Goal: Task Accomplishment & Management: Complete application form

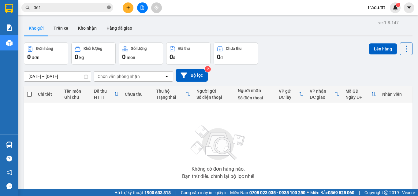
click at [107, 8] on icon "close-circle" at bounding box center [109, 8] width 4 height 4
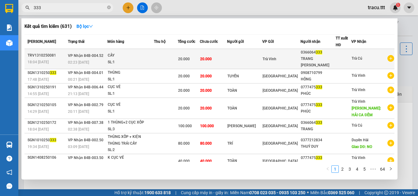
type input "333"
click at [299, 59] on div "Trà Vinh" at bounding box center [281, 59] width 37 height 7
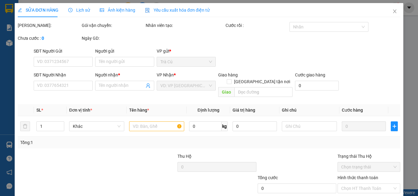
scroll to position [32, 0]
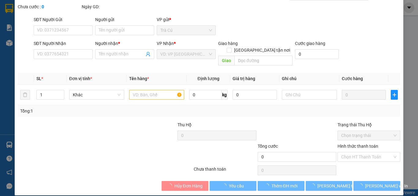
type input "0366064333"
type input "TRANG [PERSON_NAME]"
type input "20.000"
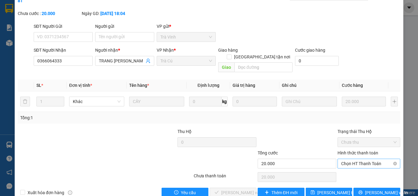
click at [354, 159] on span "Chọn HT Thanh Toán" at bounding box center [369, 163] width 55 height 9
click at [348, 166] on div "Tại văn phòng" at bounding box center [365, 162] width 55 height 7
type input "0"
click at [247, 190] on span "[PERSON_NAME] và Giao hàng" at bounding box center [250, 193] width 59 height 7
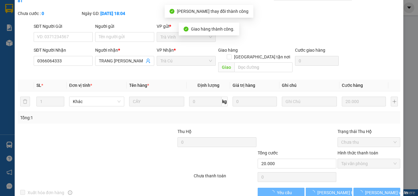
scroll to position [0, 0]
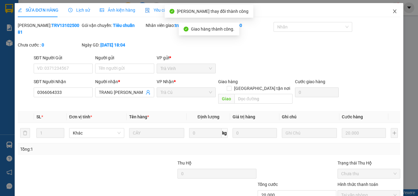
drag, startPoint x: 395, startPoint y: 12, endPoint x: 258, endPoint y: 16, distance: 136.7
click at [394, 12] on span "Close" at bounding box center [395, 11] width 17 height 17
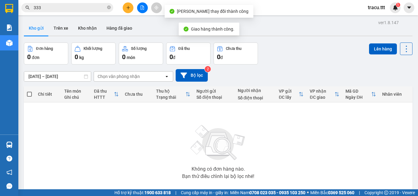
click at [93, 9] on input "333" at bounding box center [70, 7] width 72 height 7
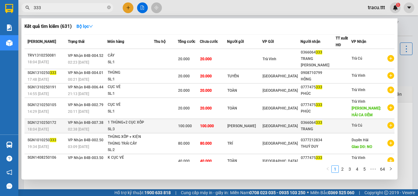
click at [282, 124] on span "[GEOGRAPHIC_DATA]" at bounding box center [280, 126] width 35 height 4
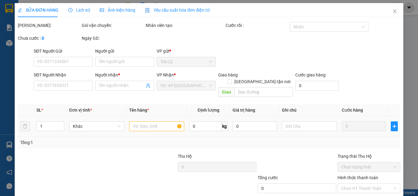
type input "[PERSON_NAME]"
type input "0366064333"
type input "TRANG"
type input "100.000"
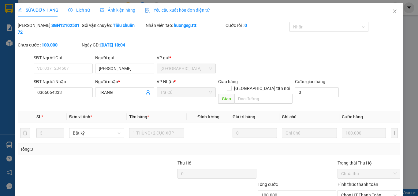
scroll to position [32, 0]
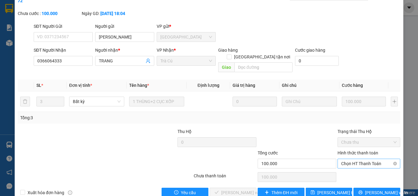
click at [343, 159] on span "Chọn HT Thanh Toán" at bounding box center [369, 163] width 55 height 9
click at [348, 165] on div "Tại văn phòng" at bounding box center [365, 162] width 55 height 7
type input "0"
click at [230, 173] on div "Chưa thanh toán" at bounding box center [225, 178] width 64 height 11
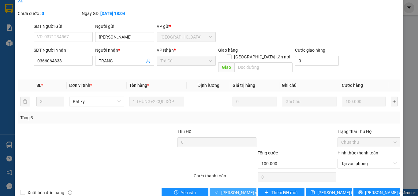
click at [238, 188] on button "[PERSON_NAME] và Giao hàng" at bounding box center [233, 193] width 47 height 10
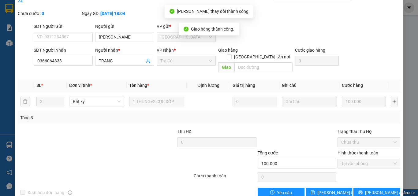
scroll to position [0, 0]
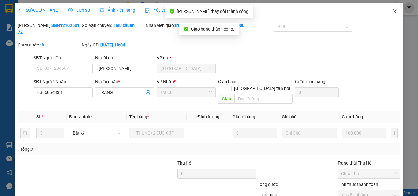
click at [394, 13] on span "Close" at bounding box center [395, 11] width 17 height 17
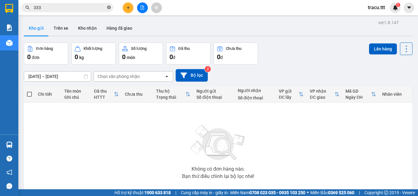
click at [108, 8] on icon "close-circle" at bounding box center [109, 8] width 4 height 4
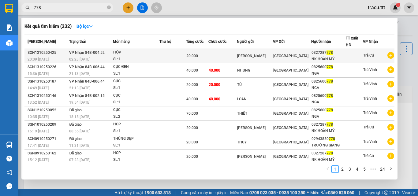
type input "778"
click at [237, 50] on td at bounding box center [223, 56] width 28 height 14
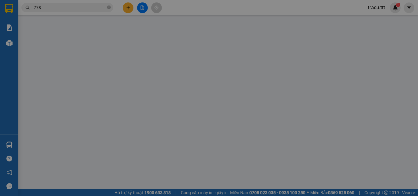
type input "[PERSON_NAME]"
type input "0327287778"
type input "NK HOÀN MỸ"
type input "20.000"
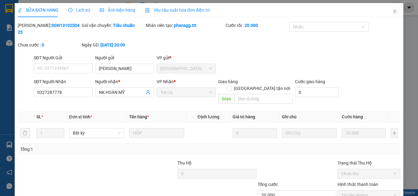
scroll to position [32, 0]
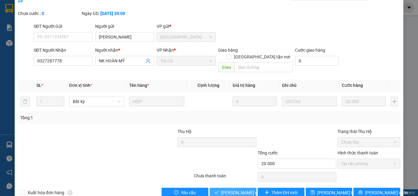
click at [242, 190] on span "[PERSON_NAME] và Giao hàng" at bounding box center [250, 193] width 59 height 7
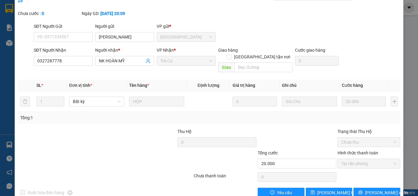
scroll to position [0, 0]
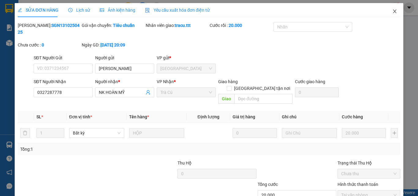
click at [393, 14] on icon "close" at bounding box center [395, 11] width 5 height 5
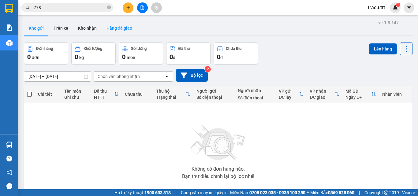
click at [123, 31] on button "Hàng đã giao" at bounding box center [120, 28] width 36 height 15
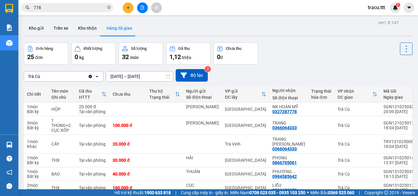
click at [109, 6] on icon "close-circle" at bounding box center [109, 8] width 4 height 4
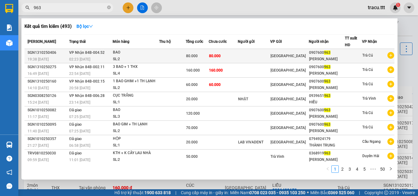
type input "963"
click at [260, 59] on td at bounding box center [254, 56] width 32 height 14
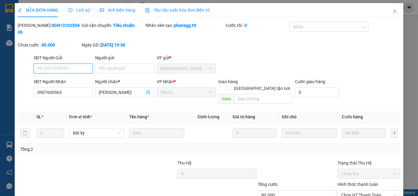
type input "0907600963"
type input "[PERSON_NAME]"
type input "80.000"
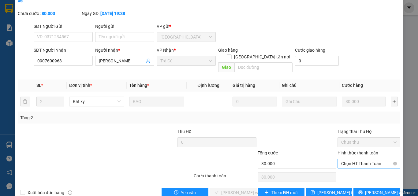
drag, startPoint x: 367, startPoint y: 152, endPoint x: 360, endPoint y: 154, distance: 7.5
click at [367, 159] on span "Chọn HT Thanh Toán" at bounding box center [369, 163] width 55 height 9
click at [354, 160] on div "Tại văn phòng" at bounding box center [365, 162] width 55 height 7
type input "0"
click at [238, 190] on span "[PERSON_NAME] và Giao hàng" at bounding box center [250, 193] width 59 height 7
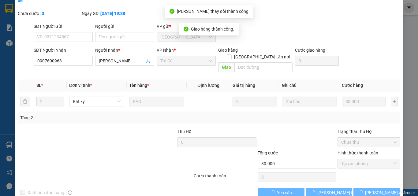
scroll to position [0, 0]
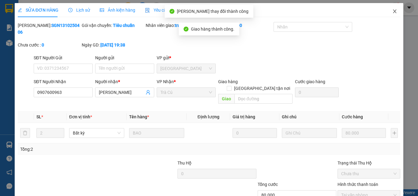
click at [392, 15] on span "Close" at bounding box center [395, 11] width 17 height 17
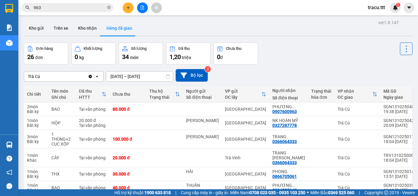
click at [95, 8] on input "963" at bounding box center [70, 7] width 72 height 7
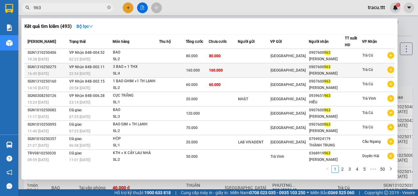
click at [231, 70] on td "160.000" at bounding box center [223, 70] width 29 height 14
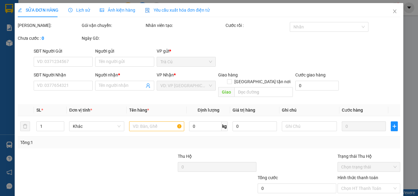
type input "0907600963"
type input "[PERSON_NAME]"
type input "160.000"
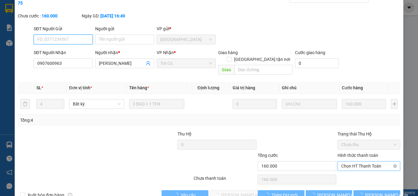
scroll to position [31, 0]
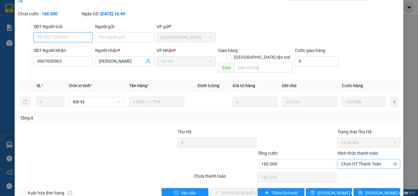
click at [366, 160] on span "Chọn HT Thanh Toán" at bounding box center [369, 164] width 55 height 9
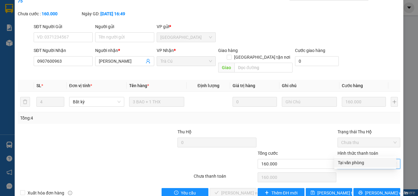
click at [353, 160] on div "Tại văn phòng" at bounding box center [365, 163] width 55 height 7
type input "0"
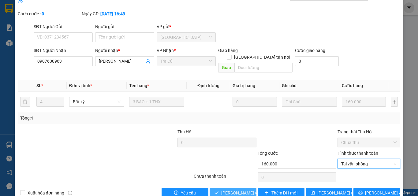
click at [254, 188] on button "[PERSON_NAME] và Giao hàng" at bounding box center [233, 193] width 47 height 10
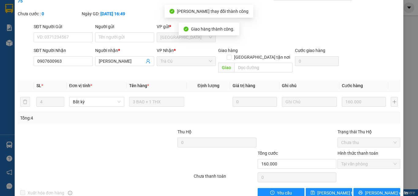
scroll to position [0, 0]
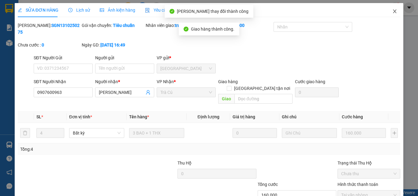
click at [393, 8] on span "Close" at bounding box center [395, 11] width 17 height 17
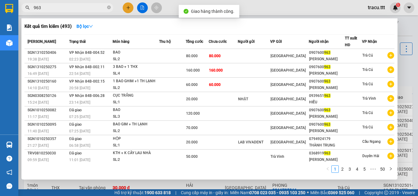
click at [93, 6] on input "963" at bounding box center [70, 7] width 72 height 7
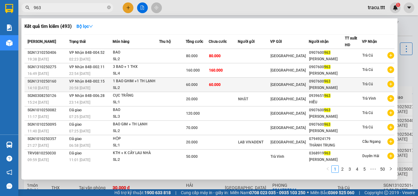
click at [189, 85] on span "60.000" at bounding box center [192, 85] width 12 height 4
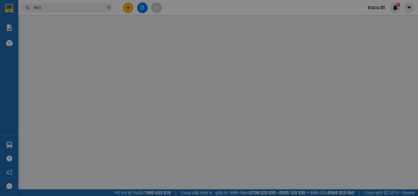
type input "0907600963"
type input "[PERSON_NAME]"
type input "60.000"
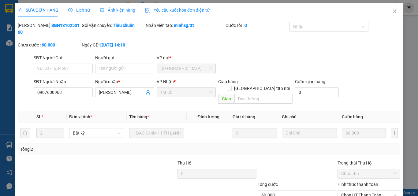
scroll to position [32, 0]
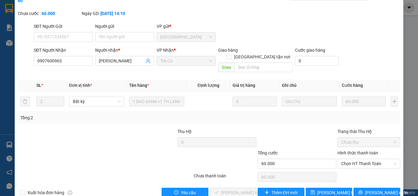
drag, startPoint x: 355, startPoint y: 148, endPoint x: 350, endPoint y: 156, distance: 9.9
click at [354, 159] on span "Chọn HT Thanh Toán" at bounding box center [369, 163] width 55 height 9
click at [344, 161] on div "Tại văn phòng" at bounding box center [365, 162] width 55 height 7
type input "0"
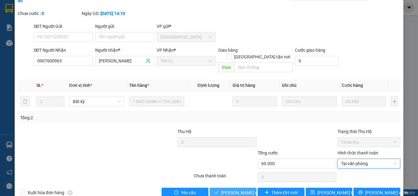
drag, startPoint x: 236, startPoint y: 177, endPoint x: 236, endPoint y: 173, distance: 4.0
click at [236, 190] on span "[PERSON_NAME] và Giao hàng" at bounding box center [250, 193] width 59 height 7
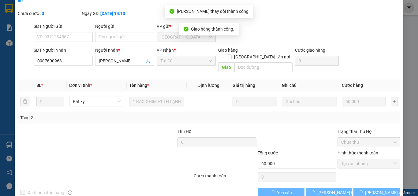
scroll to position [0, 0]
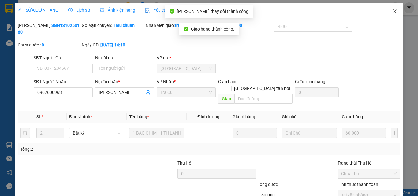
click at [393, 11] on icon "close" at bounding box center [395, 11] width 5 height 5
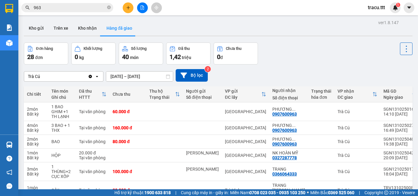
click at [106, 7] on span "963" at bounding box center [67, 7] width 92 height 9
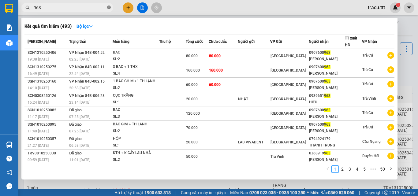
click at [108, 7] on icon "close-circle" at bounding box center [109, 8] width 4 height 4
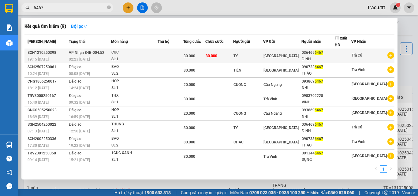
type input "6467"
click at [205, 59] on div "30.000" at bounding box center [194, 56] width 21 height 7
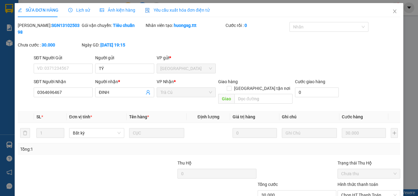
type input "TÝ"
type input "0364696467"
type input "ĐINH"
type input "30.000"
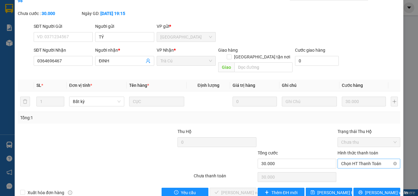
click at [386, 159] on span "Chọn HT Thanh Toán" at bounding box center [369, 163] width 55 height 9
click at [371, 159] on div "Tại văn phòng" at bounding box center [366, 163] width 62 height 10
type input "0"
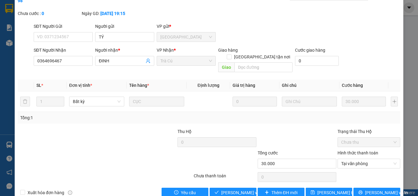
scroll to position [0, 0]
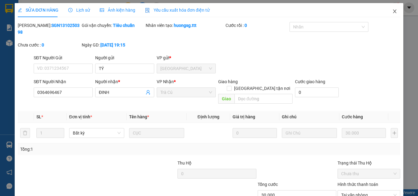
click at [394, 13] on icon "close" at bounding box center [395, 11] width 3 height 4
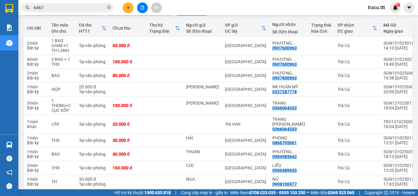
scroll to position [67, 0]
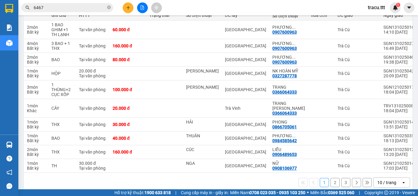
click at [331, 184] on button "2" at bounding box center [335, 182] width 9 height 9
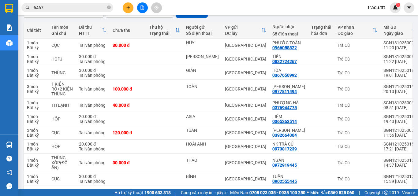
scroll to position [88, 0]
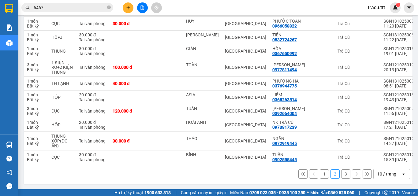
click at [320, 174] on button "1" at bounding box center [324, 174] width 9 height 9
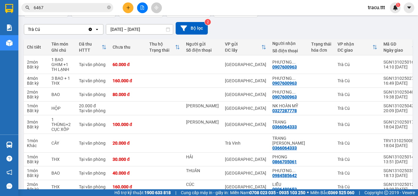
scroll to position [40, 0]
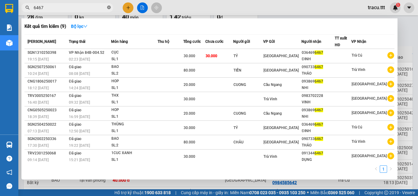
click at [110, 6] on icon "close-circle" at bounding box center [109, 8] width 4 height 4
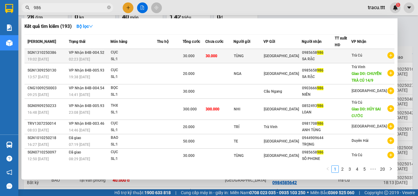
type input "986"
click at [205, 53] on div "30.000" at bounding box center [194, 56] width 22 height 7
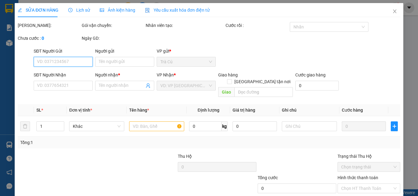
type input "TÙNG"
type input "0985658986"
type input "SA RẶC"
type input "30.000"
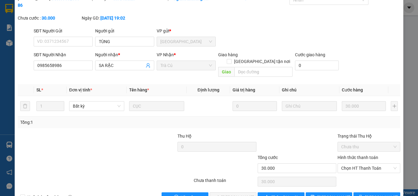
scroll to position [32, 0]
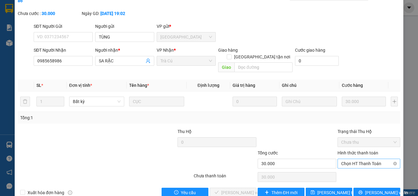
click at [371, 159] on span "Chọn HT Thanh Toán" at bounding box center [369, 163] width 55 height 9
drag, startPoint x: 357, startPoint y: 161, endPoint x: 341, endPoint y: 164, distance: 16.6
click at [357, 161] on div "Tại văn phòng" at bounding box center [365, 162] width 55 height 7
type input "0"
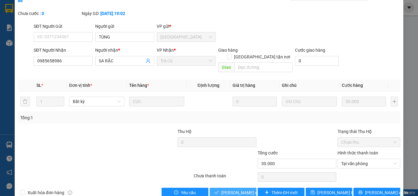
click at [239, 190] on span "[PERSON_NAME] và Giao hàng" at bounding box center [250, 193] width 59 height 7
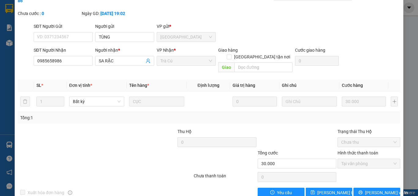
scroll to position [0, 0]
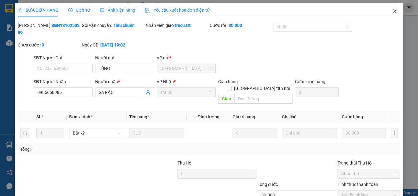
click at [393, 13] on icon "close" at bounding box center [395, 11] width 5 height 5
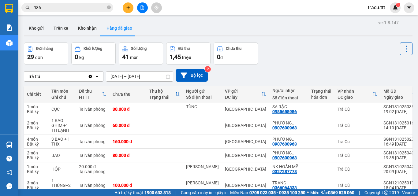
click at [125, 11] on button at bounding box center [128, 7] width 11 height 11
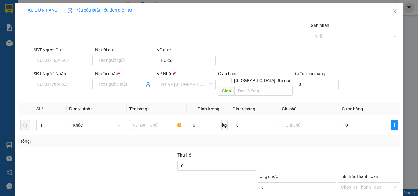
click at [63, 79] on div "SĐT Người Nhận" at bounding box center [63, 74] width 59 height 9
click at [60, 84] on input "SĐT Người Nhận" at bounding box center [63, 85] width 59 height 10
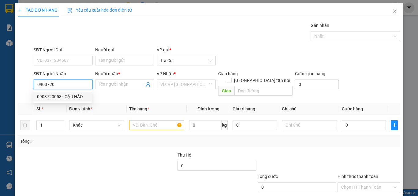
click at [46, 84] on input "0903720" at bounding box center [63, 85] width 59 height 10
click at [65, 98] on div "0938720259 - KO TÊN" at bounding box center [62, 96] width 51 height 7
type input "0938720259"
type input "KO TÊN"
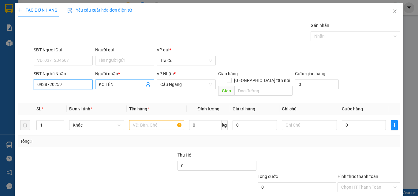
type input "0938720259"
click at [131, 86] on input "KO TÊN" at bounding box center [122, 84] width 46 height 7
type input "K"
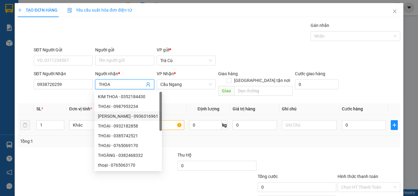
type input "THOA"
click at [166, 122] on input "text" at bounding box center [156, 125] width 55 height 10
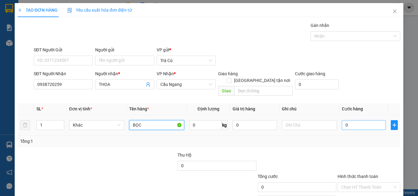
type input "BỌC"
click at [362, 122] on input "0" at bounding box center [364, 125] width 44 height 10
type input "3"
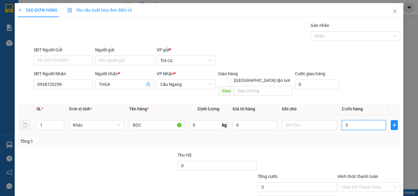
type input "30"
type input "30.000"
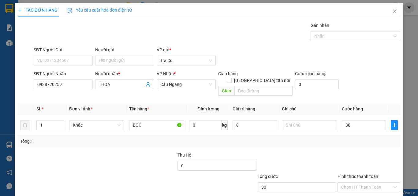
type input "30.000"
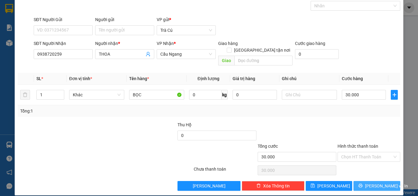
click at [377, 183] on span "[PERSON_NAME] và In" at bounding box center [386, 186] width 43 height 7
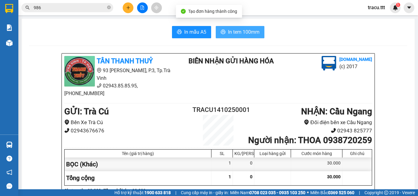
click at [256, 33] on span "In tem 100mm" at bounding box center [244, 32] width 32 height 8
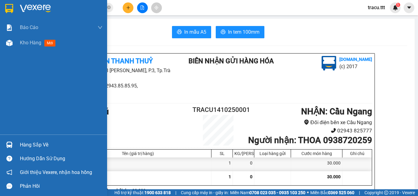
click at [13, 7] on div at bounding box center [9, 8] width 11 height 11
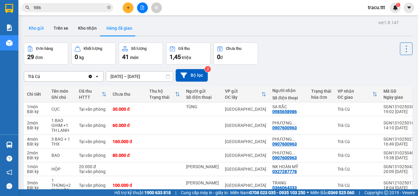
click at [39, 35] on button "Kho gửi" at bounding box center [36, 28] width 25 height 15
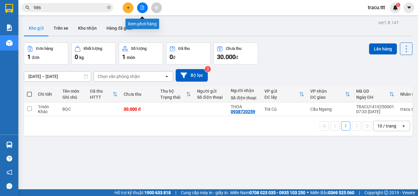
click at [144, 10] on button at bounding box center [142, 7] width 11 height 11
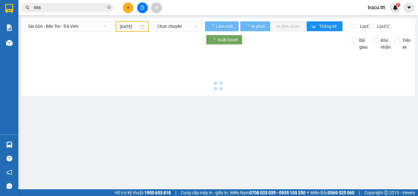
type input "[DATE]"
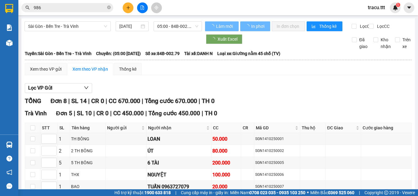
click at [65, 27] on span "Sài Gòn - Bến Tre - Trà Vinh" at bounding box center [67, 26] width 79 height 9
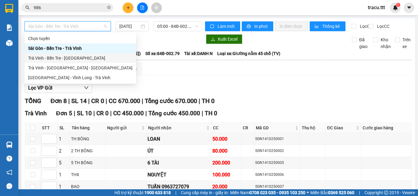
click at [41, 59] on div "Trà Vinh - Bến Tre - [GEOGRAPHIC_DATA]" at bounding box center [80, 58] width 104 height 7
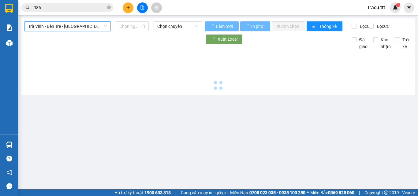
type input "[DATE]"
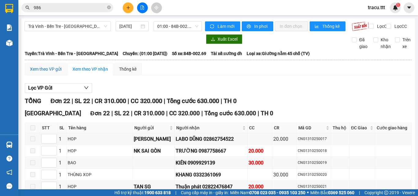
click at [54, 73] on div "Xem theo VP gửi" at bounding box center [46, 69] width 32 height 7
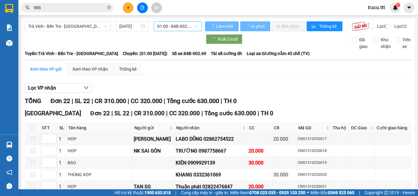
click at [165, 26] on span "01:00 - 84B-002.69" at bounding box center [177, 26] width 41 height 9
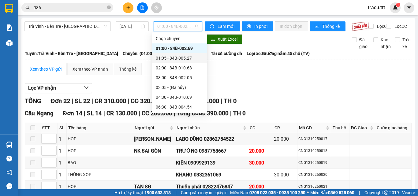
click at [172, 58] on div "01:05 - 84B-005.27" at bounding box center [180, 58] width 48 height 7
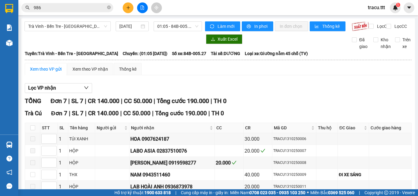
click at [100, 44] on div at bounding box center [114, 39] width 178 height 10
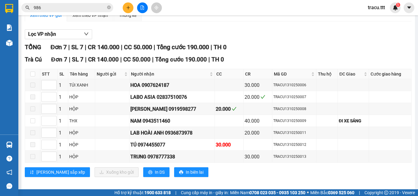
scroll to position [64, 0]
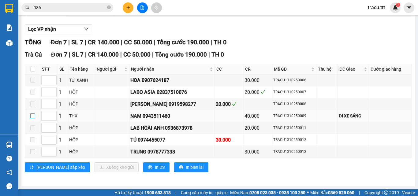
click at [35, 118] on input "checkbox" at bounding box center [32, 116] width 5 height 5
checkbox input "true"
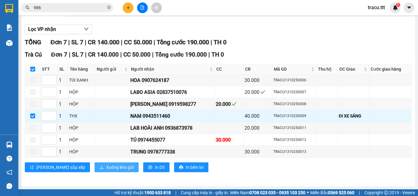
click at [106, 169] on span "Xuống kho gửi" at bounding box center [120, 167] width 28 height 7
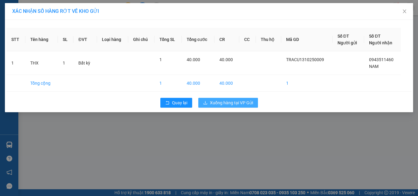
click at [250, 102] on span "Xuống hàng tại VP Gửi" at bounding box center [231, 103] width 43 height 7
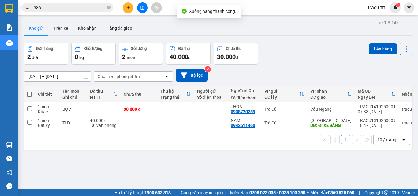
click at [30, 94] on span at bounding box center [29, 94] width 5 height 5
click at [29, 91] on input "checkbox" at bounding box center [29, 91] width 0 height 0
checkbox input "true"
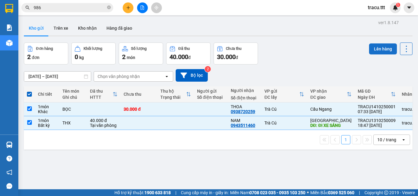
click at [381, 54] on button "Lên hàng" at bounding box center [383, 49] width 28 height 11
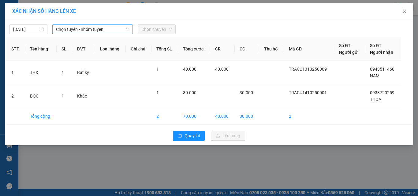
click at [108, 30] on span "Chọn tuyến - nhóm tuyến" at bounding box center [92, 29] width 73 height 9
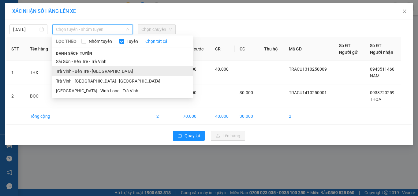
click at [76, 69] on li "Trà Vinh - Bến Tre - [GEOGRAPHIC_DATA]" at bounding box center [122, 71] width 141 height 10
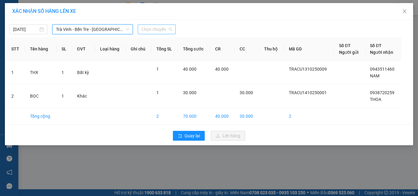
click at [149, 31] on span "Chọn chuyến" at bounding box center [157, 29] width 31 height 9
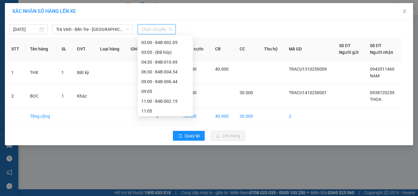
scroll to position [43, 0]
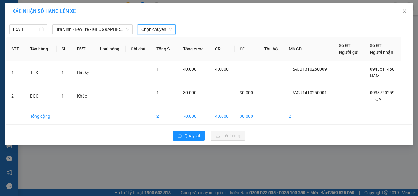
click at [167, 30] on span "Chọn chuyến" at bounding box center [157, 29] width 31 height 9
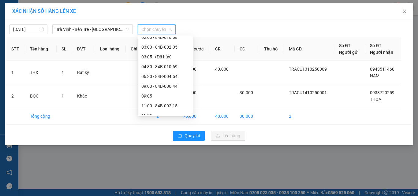
scroll to position [36, 0]
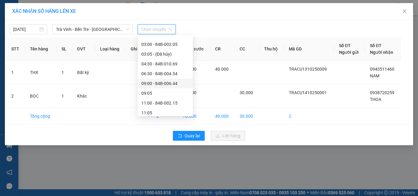
click at [177, 81] on div "09:00 - 84B-006.44" at bounding box center [166, 83] width 48 height 7
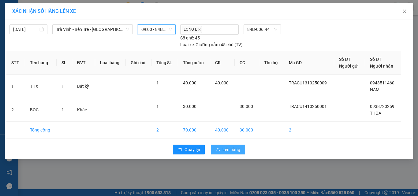
click at [244, 154] on button "Lên hàng" at bounding box center [228, 150] width 34 height 10
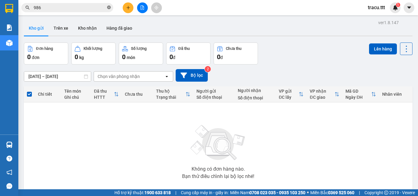
click at [109, 7] on icon "close-circle" at bounding box center [109, 8] width 4 height 4
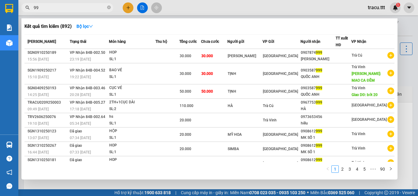
type input "9"
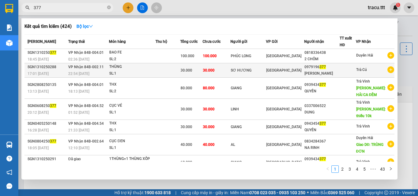
type input "377"
click at [327, 71] on div "[PERSON_NAME]" at bounding box center [322, 73] width 35 height 6
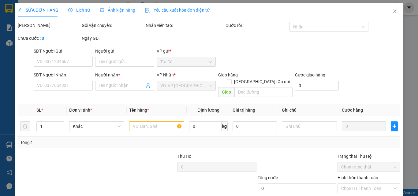
scroll to position [32, 0]
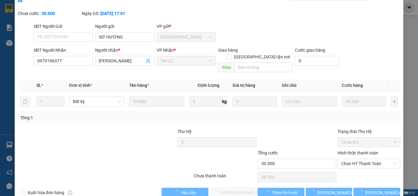
type input "SƠ HƯƠNG"
type input "0979196377"
type input "[PERSON_NAME]"
type input "30.000"
click at [346, 150] on div "Hình thức thanh toán" at bounding box center [369, 154] width 63 height 9
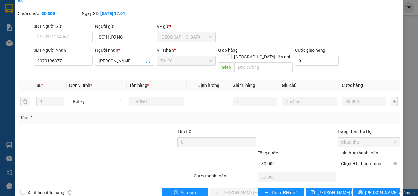
drag, startPoint x: 346, startPoint y: 146, endPoint x: 345, endPoint y: 151, distance: 4.9
click at [346, 159] on span "Chọn HT Thanh Toán" at bounding box center [369, 163] width 55 height 9
click at [345, 160] on div "Tại văn phòng" at bounding box center [365, 162] width 55 height 7
type input "0"
click at [247, 190] on span "[PERSON_NAME] và Giao hàng" at bounding box center [250, 193] width 59 height 7
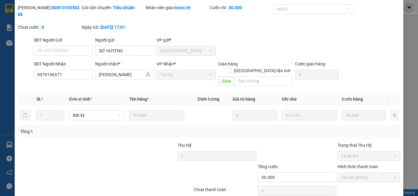
scroll to position [0, 0]
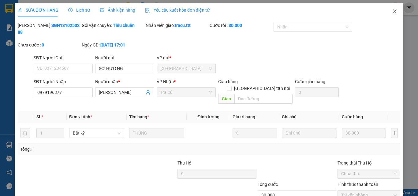
click at [393, 13] on icon "close" at bounding box center [395, 11] width 5 height 5
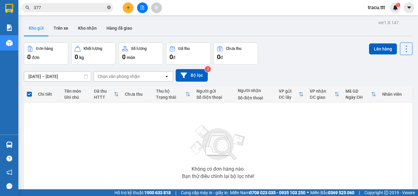
click at [109, 9] on icon "close-circle" at bounding box center [109, 8] width 4 height 4
click at [213, 27] on div "Kho gửi Trên xe Kho nhận Hàng đã giao" at bounding box center [218, 29] width 389 height 16
click at [84, 11] on input "text" at bounding box center [70, 7] width 72 height 7
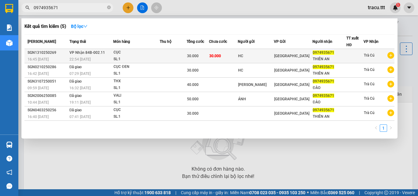
type input "0974935671"
click at [238, 58] on td "30.000" at bounding box center [223, 56] width 29 height 14
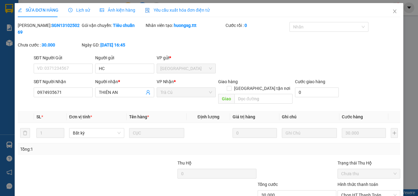
type input "HC"
type input "0974935671"
type input "THIÊN AN"
type input "30.000"
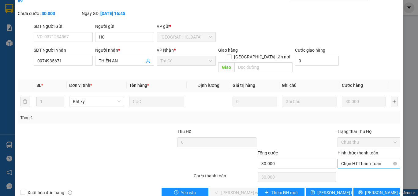
click at [345, 159] on span "Chọn HT Thanh Toán" at bounding box center [369, 163] width 55 height 9
click at [340, 165] on div "Tại văn phòng" at bounding box center [365, 162] width 55 height 7
type input "0"
click at [234, 190] on span "[PERSON_NAME] và Giao hàng" at bounding box center [250, 193] width 59 height 7
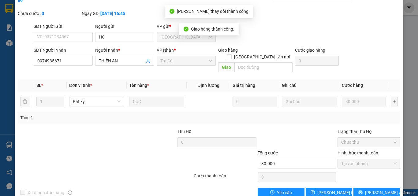
scroll to position [0, 0]
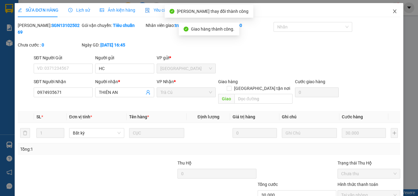
click at [388, 11] on span "Close" at bounding box center [395, 11] width 17 height 17
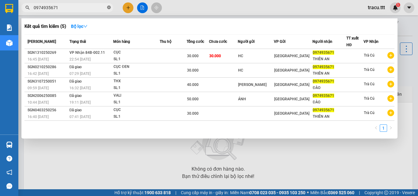
click at [109, 7] on icon "close-circle" at bounding box center [109, 8] width 4 height 4
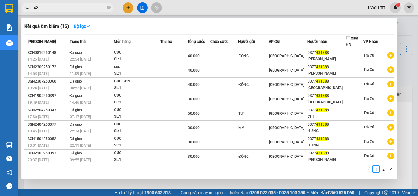
type input "4"
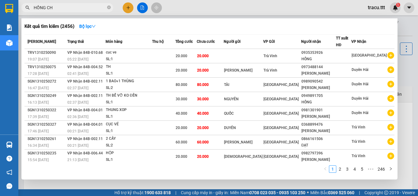
type input "[PERSON_NAME]"
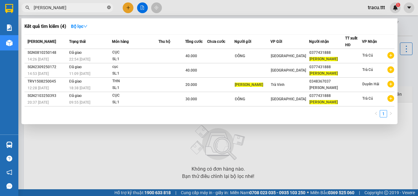
click at [110, 10] on span at bounding box center [109, 8] width 4 height 6
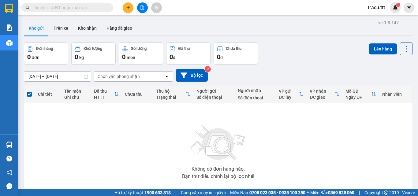
click at [267, 129] on div "Không có đơn hàng nào. Bạn thử điều chỉnh lại bộ lọc nhé!" at bounding box center [218, 150] width 383 height 92
click at [104, 9] on input "text" at bounding box center [70, 7] width 72 height 7
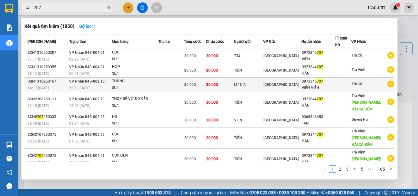
type input "707"
click at [351, 85] on div at bounding box center [343, 85] width 16 height 6
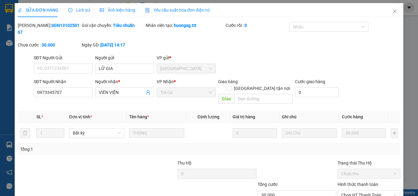
type input "LỮ GIA"
type input "0973345707"
type input "VIÊN VIỄN"
type input "30.000"
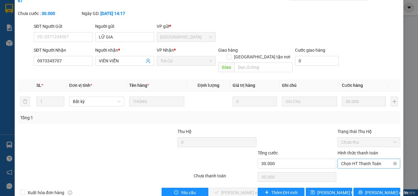
click at [344, 159] on span "Chọn HT Thanh Toán" at bounding box center [369, 163] width 55 height 9
drag, startPoint x: 341, startPoint y: 159, endPoint x: 338, endPoint y: 161, distance: 3.2
click at [341, 159] on div "Tại văn phòng" at bounding box center [366, 163] width 62 height 10
type input "0"
click at [217, 188] on button "[PERSON_NAME] và Giao hàng" at bounding box center [233, 193] width 47 height 10
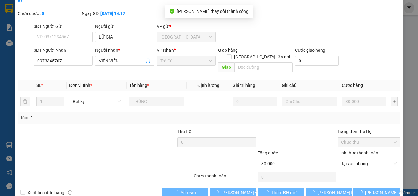
scroll to position [0, 0]
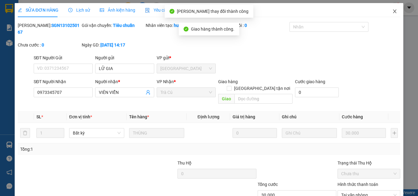
click at [393, 11] on span "Close" at bounding box center [395, 11] width 17 height 17
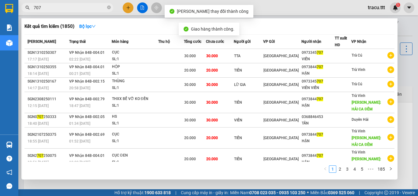
click at [81, 10] on input "707" at bounding box center [70, 7] width 72 height 7
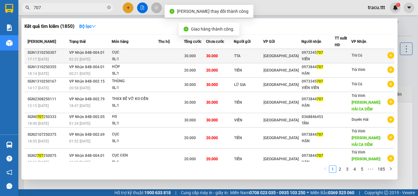
click at [310, 59] on div "VIỄN" at bounding box center [318, 59] width 33 height 6
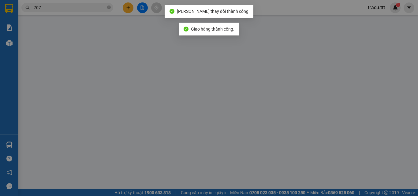
type input "TTA"
type input "0973345707"
type input "VIỄN"
type input "30.000"
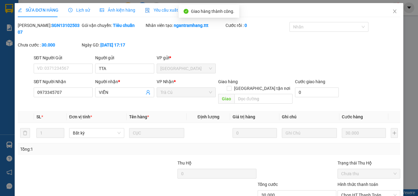
scroll to position [32, 0]
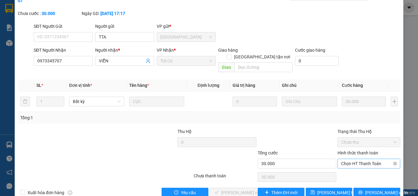
click at [350, 159] on span "Chọn HT Thanh Toán" at bounding box center [369, 163] width 55 height 9
click at [347, 160] on div "Tại văn phòng" at bounding box center [365, 162] width 55 height 7
type input "0"
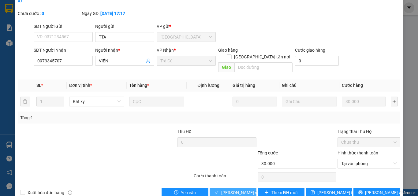
click at [243, 190] on span "[PERSON_NAME] và Giao hàng" at bounding box center [250, 193] width 59 height 7
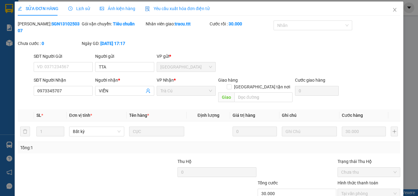
scroll to position [0, 0]
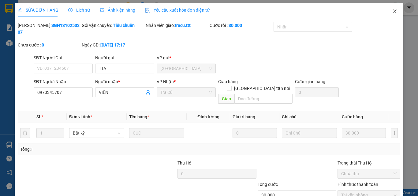
click at [394, 12] on icon "close" at bounding box center [395, 11] width 3 height 4
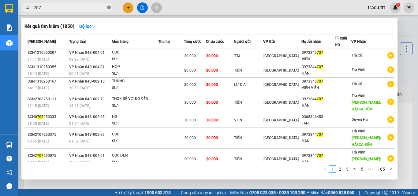
click at [109, 9] on icon "close-circle" at bounding box center [109, 8] width 4 height 4
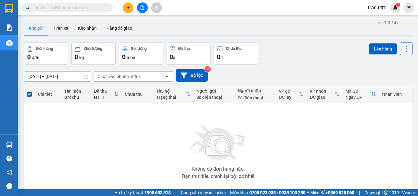
click at [242, 22] on div "Kho gửi Trên xe Kho nhận Hàng đã giao" at bounding box center [218, 29] width 389 height 16
click at [106, 7] on span at bounding box center [67, 7] width 92 height 9
click at [105, 8] on input "text" at bounding box center [70, 7] width 72 height 7
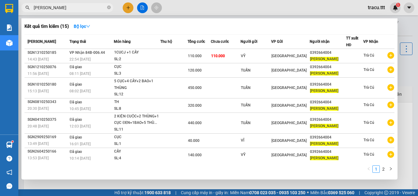
type input "[PERSON_NAME]"
click at [341, 43] on div "Người nhận" at bounding box center [328, 41] width 36 height 7
click at [339, 48] on th "Người nhận" at bounding box center [328, 42] width 36 height 14
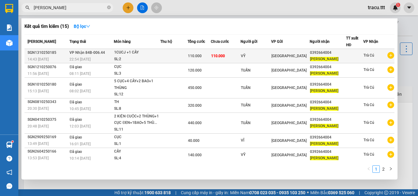
click at [337, 55] on div "0392664004" at bounding box center [328, 53] width 36 height 6
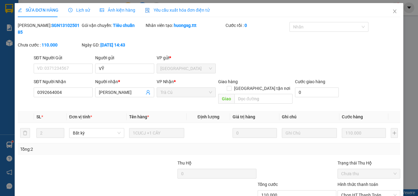
type input "VỸ"
type input "0392664004"
type input "[PERSON_NAME]"
type input "110.000"
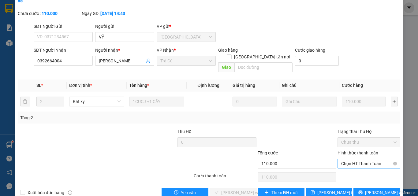
click at [360, 159] on span "Chọn HT Thanh Toán" at bounding box center [369, 163] width 55 height 9
drag, startPoint x: 355, startPoint y: 162, endPoint x: 279, endPoint y: 178, distance: 77.0
click at [355, 162] on div "Tại văn phòng" at bounding box center [365, 162] width 55 height 7
type input "0"
drag, startPoint x: 245, startPoint y: 179, endPoint x: 249, endPoint y: 161, distance: 17.9
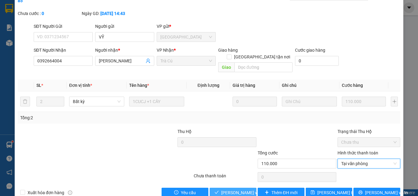
click at [245, 190] on span "[PERSON_NAME] và Giao hàng" at bounding box center [250, 193] width 59 height 7
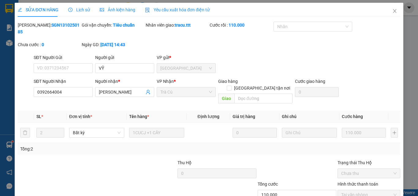
scroll to position [0, 0]
click at [393, 10] on span "Close" at bounding box center [395, 11] width 17 height 17
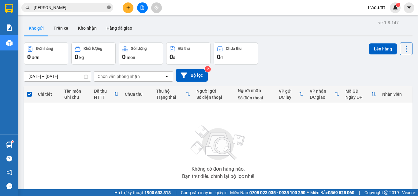
click at [110, 6] on span at bounding box center [109, 8] width 4 height 6
click at [107, 7] on span at bounding box center [109, 7] width 4 height 7
click at [101, 8] on input "text" at bounding box center [70, 7] width 72 height 7
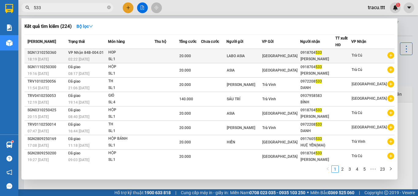
type input "533"
click at [277, 58] on span "[GEOGRAPHIC_DATA]" at bounding box center [280, 56] width 35 height 4
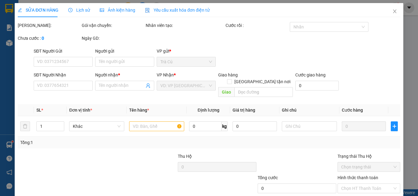
type input "LABO ASIA"
type input "0918704533"
type input "[PERSON_NAME]"
type input "20.000"
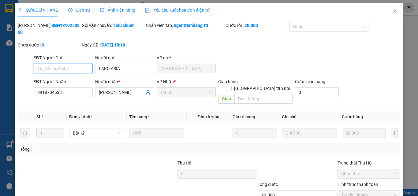
scroll to position [28, 0]
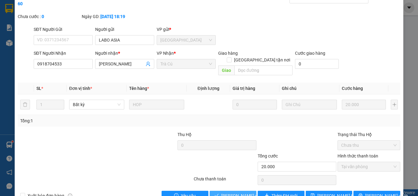
click at [246, 193] on span "[PERSON_NAME] và Giao hàng" at bounding box center [250, 196] width 59 height 7
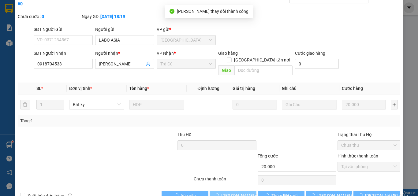
click at [246, 193] on span "[PERSON_NAME] và Giao hàng" at bounding box center [250, 196] width 59 height 7
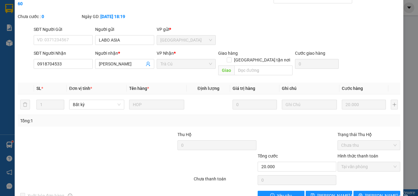
scroll to position [0, 0]
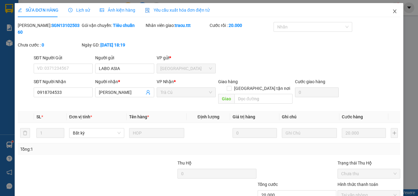
click at [393, 13] on icon "close" at bounding box center [395, 11] width 5 height 5
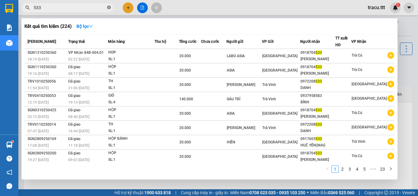
click at [108, 9] on icon "close-circle" at bounding box center [109, 8] width 4 height 4
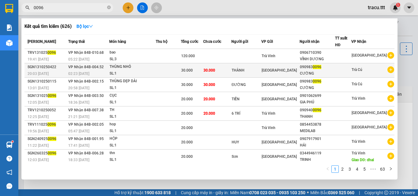
type input "0096"
click at [300, 73] on div "[GEOGRAPHIC_DATA]" at bounding box center [281, 70] width 38 height 7
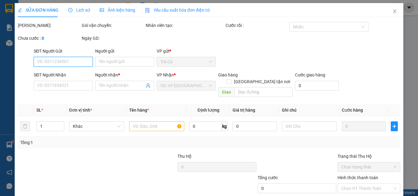
type input "THÀNH"
type input "0909830096"
type input "CƯỜNG"
type input "30.000"
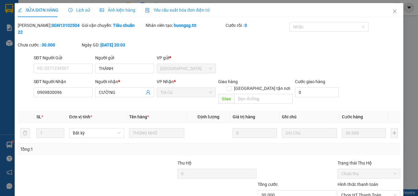
scroll to position [32, 0]
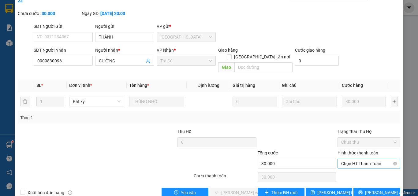
click at [344, 159] on span "Chọn HT Thanh Toán" at bounding box center [369, 163] width 55 height 9
click at [341, 157] on div "Total Paid Fee 0 Total UnPaid Fee 30.000 Cash Collection Total Fee Mã ĐH: SGN13…" at bounding box center [209, 94] width 383 height 207
click at [342, 159] on div "Chọn HT Thanh Toán" at bounding box center [369, 164] width 63 height 10
click at [343, 162] on div "Tại văn phòng" at bounding box center [365, 162] width 55 height 7
type input "0"
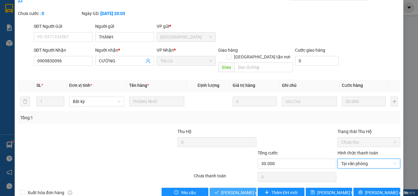
click at [239, 190] on span "[PERSON_NAME] và Giao hàng" at bounding box center [250, 193] width 59 height 7
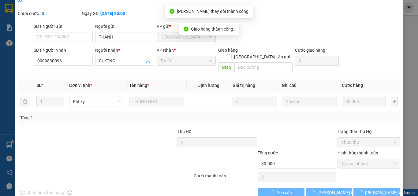
scroll to position [0, 0]
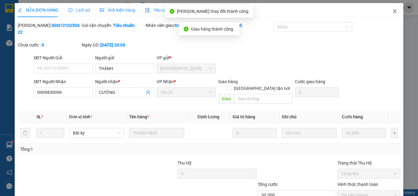
click at [393, 12] on icon "close" at bounding box center [395, 11] width 5 height 5
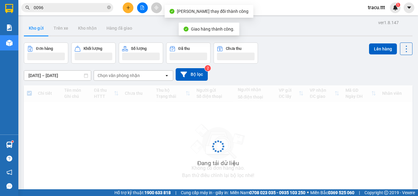
click at [106, 4] on span "0096" at bounding box center [67, 7] width 92 height 9
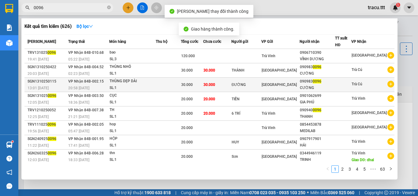
click at [324, 90] on div "CƯỜNG" at bounding box center [317, 88] width 35 height 6
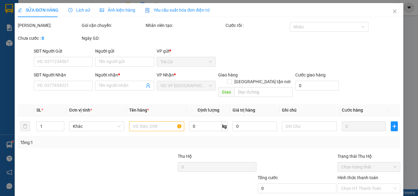
type input "ĐƯỜNG"
type input "0909830096"
type input "CƯỜNG"
type input "30.000"
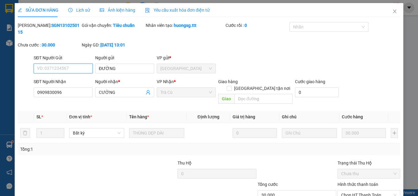
scroll to position [28, 0]
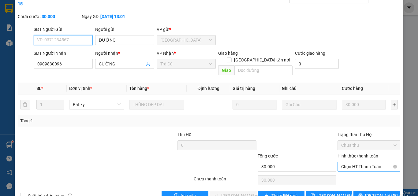
click at [342, 162] on span "Chọn HT Thanh Toán" at bounding box center [369, 166] width 55 height 9
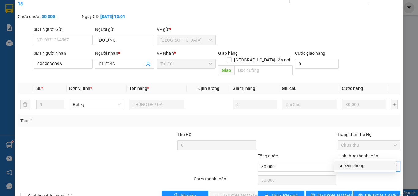
click at [341, 164] on div "Tại văn phòng" at bounding box center [365, 165] width 55 height 7
type input "0"
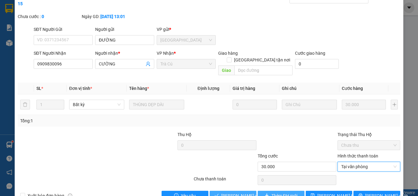
drag, startPoint x: 244, startPoint y: 186, endPoint x: 259, endPoint y: 180, distance: 16.9
click at [245, 191] on button "[PERSON_NAME] và Giao hàng" at bounding box center [233, 196] width 47 height 10
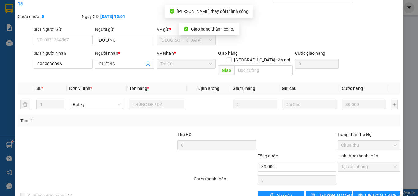
scroll to position [0, 0]
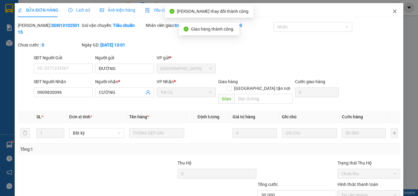
click at [393, 13] on icon "close" at bounding box center [395, 11] width 5 height 5
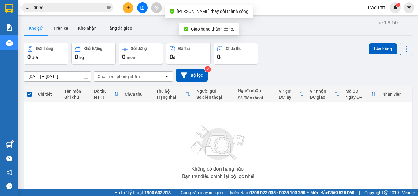
click at [109, 9] on icon "close-circle" at bounding box center [109, 8] width 4 height 4
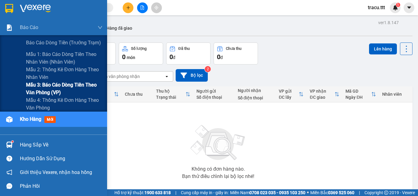
click at [60, 90] on span "Mẫu 3: Báo cáo dòng tiền theo văn phòng (VP)" at bounding box center [64, 88] width 77 height 15
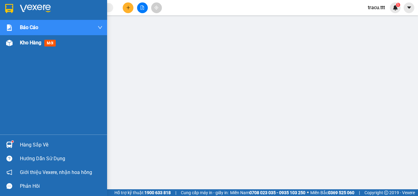
click at [32, 41] on span "Kho hàng" at bounding box center [30, 43] width 21 height 6
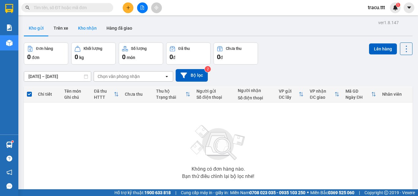
click at [87, 31] on button "Kho nhận" at bounding box center [87, 28] width 28 height 15
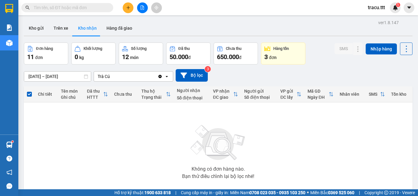
click at [160, 77] on icon "Clear value" at bounding box center [160, 76] width 3 height 3
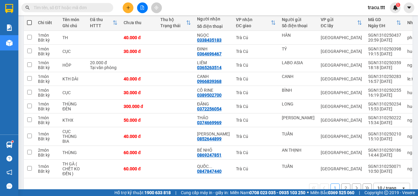
scroll to position [88, 0]
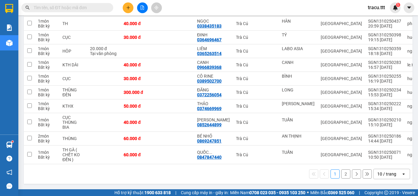
click at [343, 172] on button "2" at bounding box center [346, 174] width 9 height 9
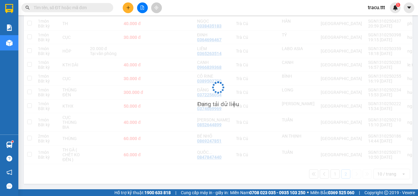
scroll to position [28, 0]
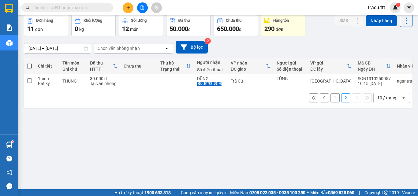
click at [331, 102] on button "1" at bounding box center [335, 97] width 9 height 9
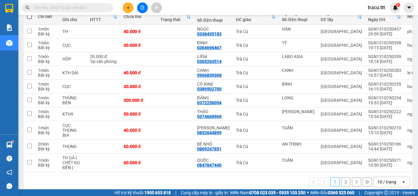
scroll to position [77, 0]
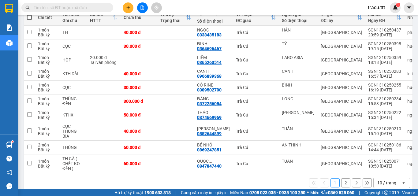
click at [78, 6] on input "text" at bounding box center [70, 7] width 72 height 7
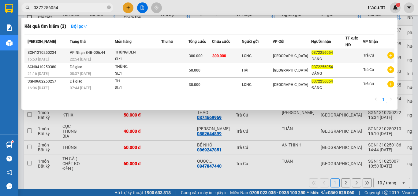
type input "0372256054"
click at [240, 57] on td "300.000" at bounding box center [227, 56] width 30 height 14
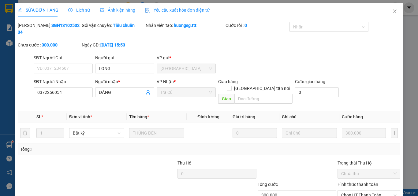
type input "LONG"
type input "0372256054"
type input "ĐĂNG"
type input "300.000"
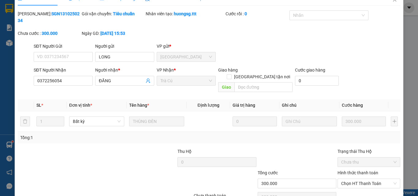
scroll to position [32, 0]
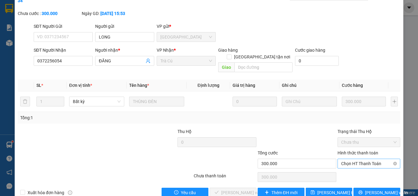
click at [377, 159] on span "Chọn HT Thanh Toán" at bounding box center [369, 163] width 55 height 9
click at [352, 165] on div "Tại văn phòng" at bounding box center [365, 162] width 55 height 7
type input "0"
click at [221, 190] on span "[PERSON_NAME] và Giao hàng" at bounding box center [250, 193] width 59 height 7
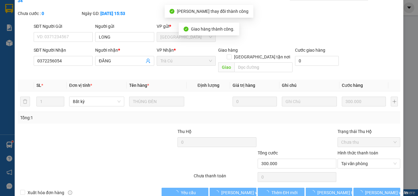
scroll to position [0, 0]
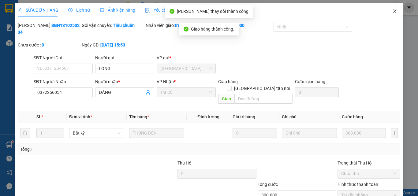
click at [391, 8] on span "Close" at bounding box center [395, 11] width 17 height 17
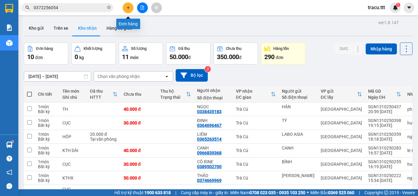
click at [131, 11] on button at bounding box center [128, 7] width 11 height 11
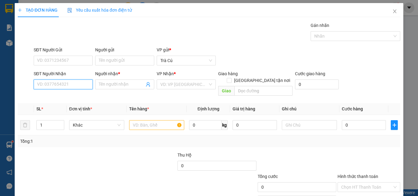
click at [73, 81] on input "SĐT Người Nhận" at bounding box center [63, 85] width 59 height 10
type input "0939374757"
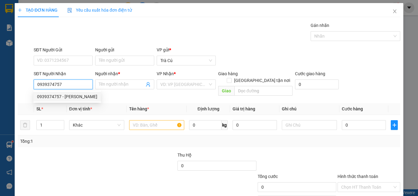
click at [71, 87] on input "0939374757" at bounding box center [63, 85] width 59 height 10
click at [70, 97] on div "0939374757 - [PERSON_NAME]" at bounding box center [67, 96] width 60 height 7
type input "THẢO"
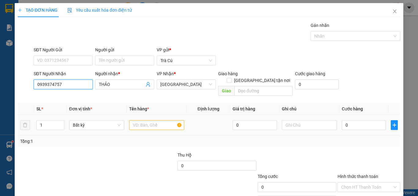
type input "0939374757"
click at [155, 120] on input "text" at bounding box center [156, 125] width 55 height 10
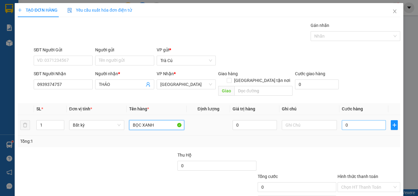
type input "BỌC XANH"
click at [352, 120] on input "0" at bounding box center [364, 125] width 44 height 10
type input "3"
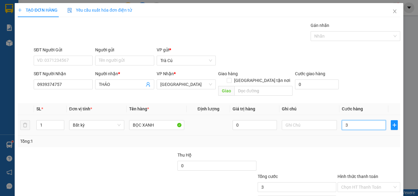
type input "30"
type input "30.000"
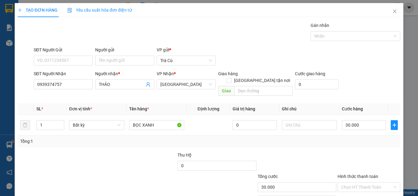
scroll to position [30, 0]
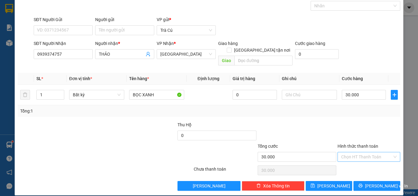
click at [361, 153] on input "Hình thức thanh toán" at bounding box center [367, 157] width 51 height 9
click at [362, 162] on div "Tại văn phòng" at bounding box center [365, 162] width 55 height 7
type input "0"
click at [368, 181] on button "[PERSON_NAME] và In" at bounding box center [377, 186] width 47 height 10
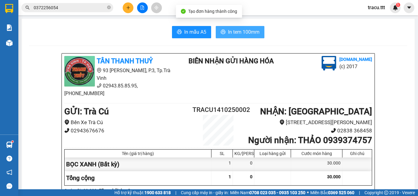
click at [242, 32] on span "In tem 100mm" at bounding box center [244, 32] width 32 height 8
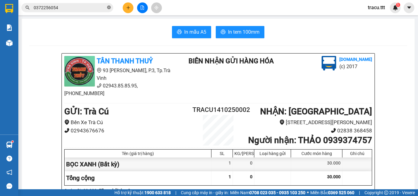
click at [108, 7] on icon "close-circle" at bounding box center [109, 8] width 4 height 4
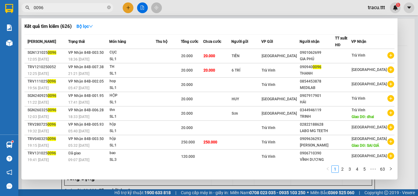
type input "0096"
click at [180, 12] on div at bounding box center [209, 98] width 418 height 196
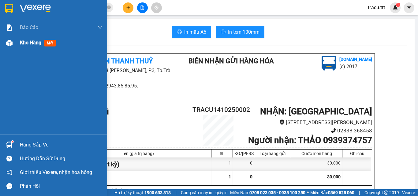
click at [20, 40] on div "Kho hàng mới" at bounding box center [53, 42] width 107 height 15
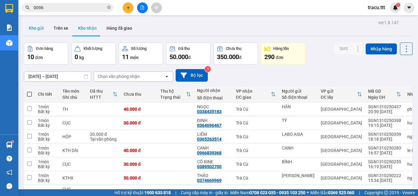
drag, startPoint x: 33, startPoint y: 22, endPoint x: 33, endPoint y: 25, distance: 3.1
click at [33, 24] on button "Kho gửi" at bounding box center [36, 28] width 25 height 15
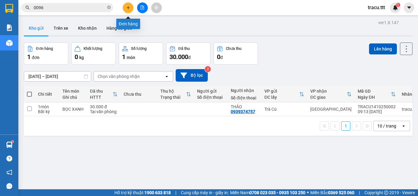
click at [125, 8] on button at bounding box center [128, 7] width 11 height 11
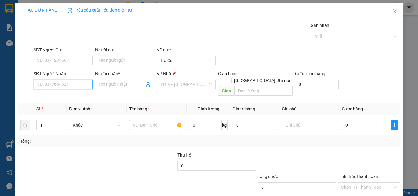
click at [76, 81] on input "SĐT Người Nhận" at bounding box center [63, 85] width 59 height 10
click at [157, 120] on input "text" at bounding box center [156, 125] width 55 height 10
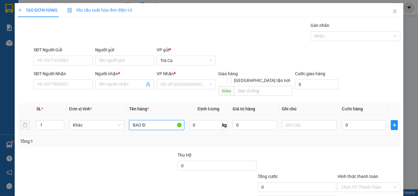
type input "BAO ĐỎ"
drag, startPoint x: 157, startPoint y: 120, endPoint x: 75, endPoint y: 105, distance: 83.5
click at [75, 105] on table "SL * Đơn vị tính * Tên hàng * Định lượng Giá trị hàng Ghi chú Cước hàng 1 Khác …" at bounding box center [209, 119] width 383 height 32
type input "HỘP"
click at [113, 85] on input "Người nhận *" at bounding box center [122, 84] width 46 height 7
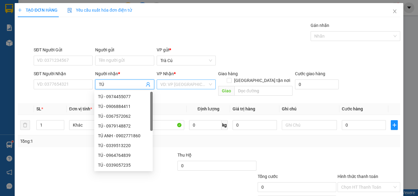
type input "TÚ"
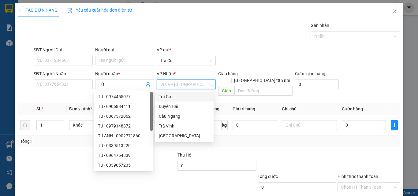
click at [191, 87] on input "search" at bounding box center [184, 84] width 47 height 9
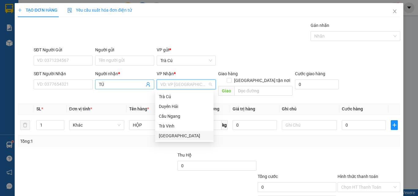
drag, startPoint x: 176, startPoint y: 135, endPoint x: 107, endPoint y: 89, distance: 83.4
click at [176, 135] on div "[GEOGRAPHIC_DATA]" at bounding box center [184, 136] width 51 height 7
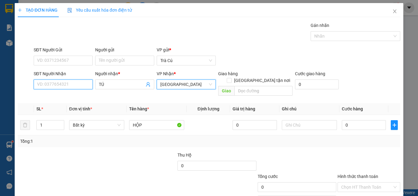
click at [78, 82] on input "SĐT Người Nhận" at bounding box center [63, 85] width 59 height 10
type input "2"
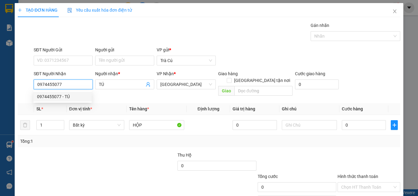
click at [81, 95] on div "0974455077 - TÚ" at bounding box center [62, 96] width 51 height 7
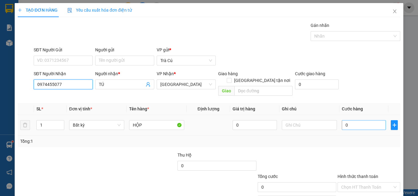
type input "0974455077"
click at [364, 122] on input "0" at bounding box center [364, 125] width 44 height 10
type input "3"
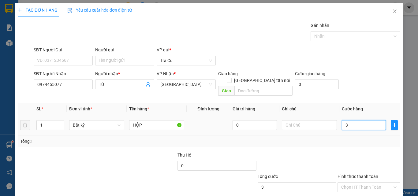
type input "30"
type input "30.000"
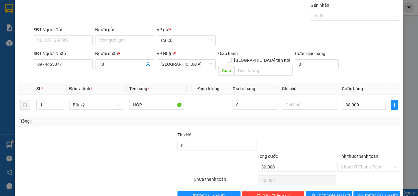
scroll to position [30, 0]
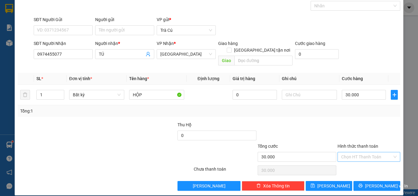
click at [375, 153] on input "Hình thức thanh toán" at bounding box center [367, 157] width 51 height 9
click at [370, 163] on div "Tại văn phòng" at bounding box center [365, 162] width 55 height 7
type input "0"
click at [358, 181] on button "[PERSON_NAME] và In" at bounding box center [377, 186] width 47 height 10
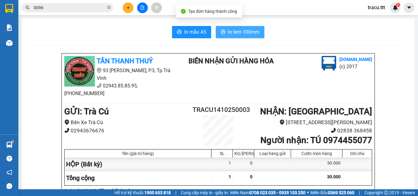
click at [239, 28] on span "In tem 100mm" at bounding box center [244, 32] width 32 height 8
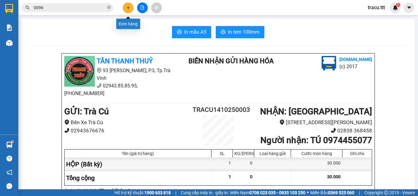
click at [130, 9] on icon "plus" at bounding box center [128, 8] width 4 height 4
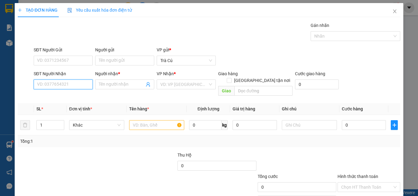
click at [61, 85] on input "SĐT Người Nhận" at bounding box center [63, 85] width 59 height 10
type input "0796664168"
drag, startPoint x: 74, startPoint y: 96, endPoint x: 81, endPoint y: 99, distance: 7.4
click at [74, 95] on div "0796664168 - THU MAI" at bounding box center [62, 96] width 51 height 7
type input "THU MAI"
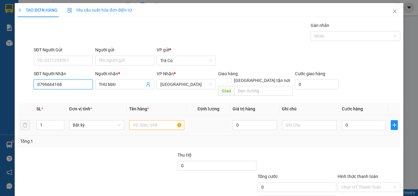
type input "0796664168"
click at [153, 120] on input "text" at bounding box center [156, 125] width 55 height 10
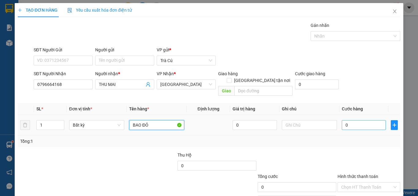
type input "BAO ĐỎ"
click at [369, 120] on input "0" at bounding box center [364, 125] width 44 height 10
type input "3"
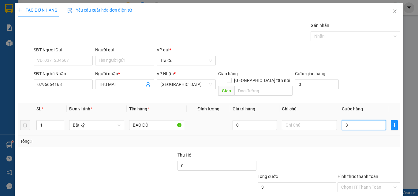
type input "30"
type input "30.000"
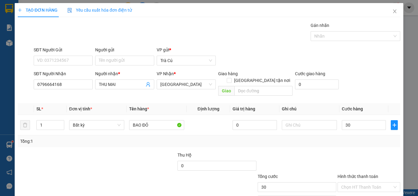
type input "30.000"
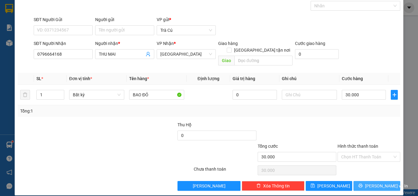
click at [370, 183] on span "[PERSON_NAME] và In" at bounding box center [386, 186] width 43 height 7
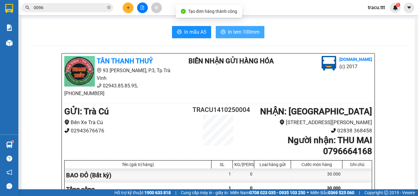
click at [228, 32] on span "In tem 100mm" at bounding box center [244, 32] width 32 height 8
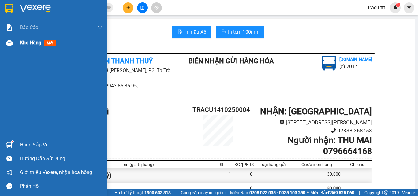
click at [31, 43] on span "Kho hàng" at bounding box center [30, 43] width 21 height 6
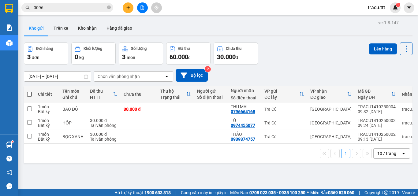
click at [30, 94] on span at bounding box center [29, 94] width 5 height 5
click at [29, 91] on input "checkbox" at bounding box center [29, 91] width 0 height 0
checkbox input "true"
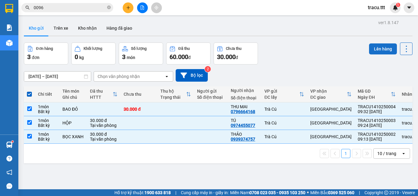
click at [381, 45] on button "Lên hàng" at bounding box center [383, 49] width 28 height 11
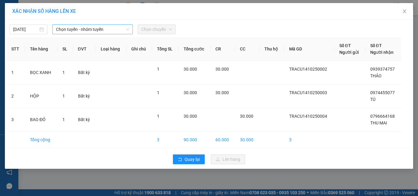
click at [106, 32] on span "Chọn tuyến - nhóm tuyến" at bounding box center [92, 29] width 73 height 9
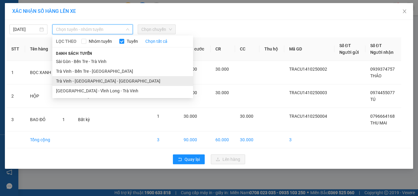
click at [97, 78] on li "Trà Vinh - [GEOGRAPHIC_DATA] - [GEOGRAPHIC_DATA]" at bounding box center [122, 81] width 141 height 10
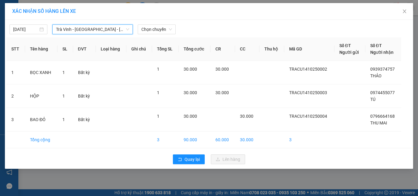
click at [106, 28] on span "Trà Vinh - [GEOGRAPHIC_DATA] - [GEOGRAPHIC_DATA]" at bounding box center [92, 29] width 73 height 9
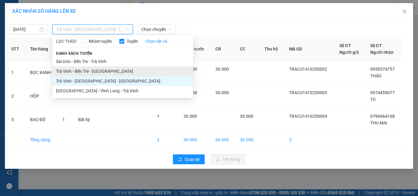
click at [111, 72] on li "Trà Vinh - Bến Tre - [GEOGRAPHIC_DATA]" at bounding box center [122, 71] width 141 height 10
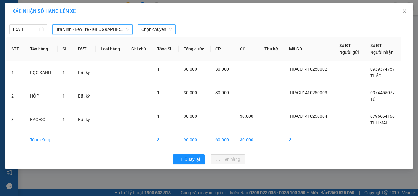
click at [156, 31] on span "Chọn chuyến" at bounding box center [157, 29] width 31 height 9
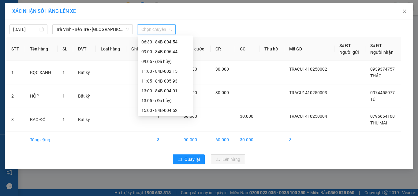
scroll to position [73, 0]
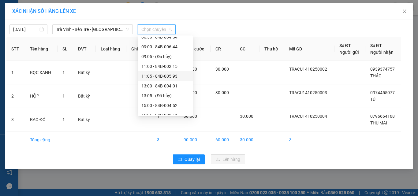
click at [168, 73] on div "11:05 - 84B-005.93" at bounding box center [166, 76] width 48 height 7
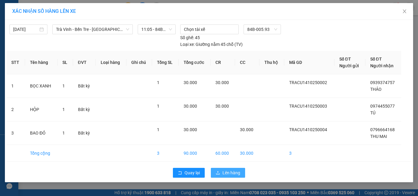
click at [225, 176] on span "Lên hàng" at bounding box center [232, 173] width 18 height 7
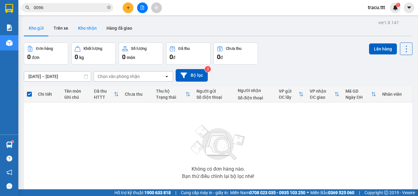
click at [86, 26] on button "Kho nhận" at bounding box center [87, 28] width 28 height 15
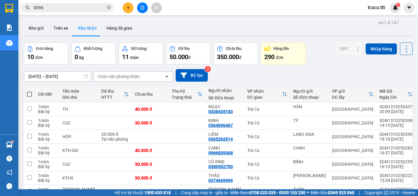
scroll to position [52, 0]
